Goal: Obtain resource: Obtain resource

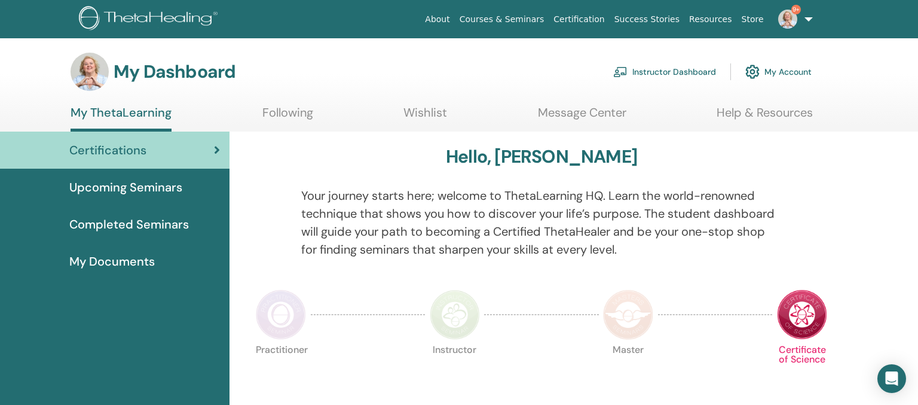
click at [661, 71] on link "Instructor Dashboard" at bounding box center [664, 72] width 103 height 26
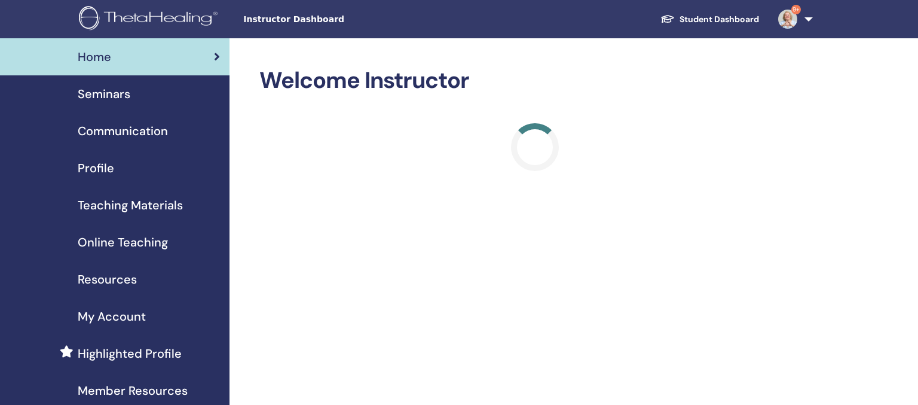
click at [151, 203] on span "Teaching Materials" at bounding box center [130, 205] width 105 height 18
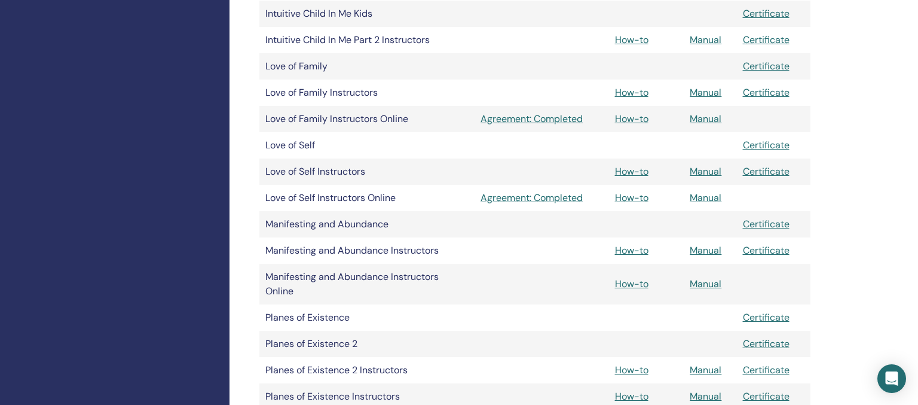
scroll to position [1325, 0]
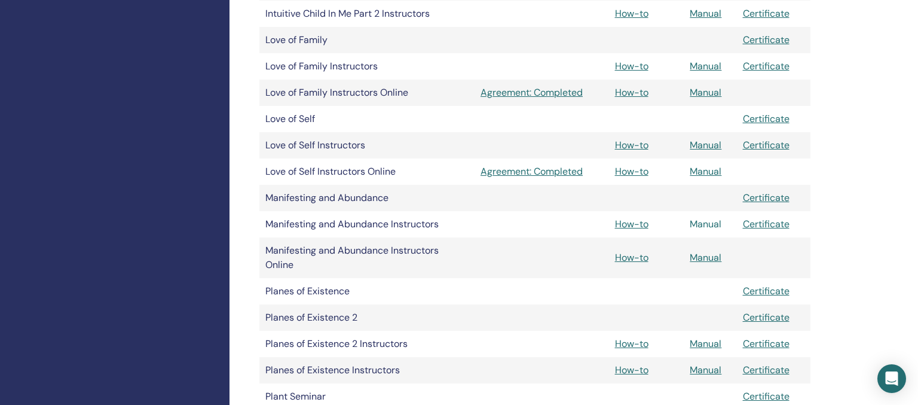
click at [713, 226] on link "Manual" at bounding box center [706, 224] width 32 height 13
